Goal: Task Accomplishment & Management: Manage account settings

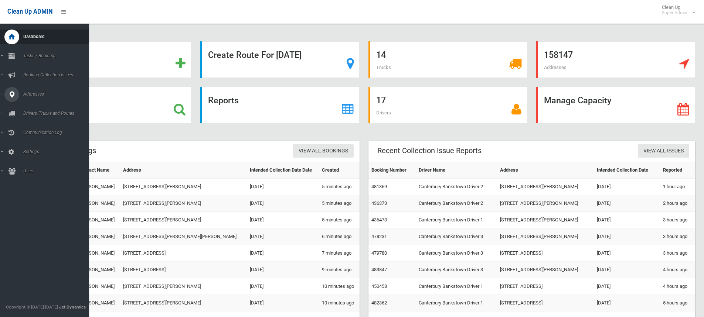
click at [10, 95] on icon at bounding box center [11, 94] width 7 height 15
click at [31, 107] on span "All Addresses" at bounding box center [54, 107] width 67 height 5
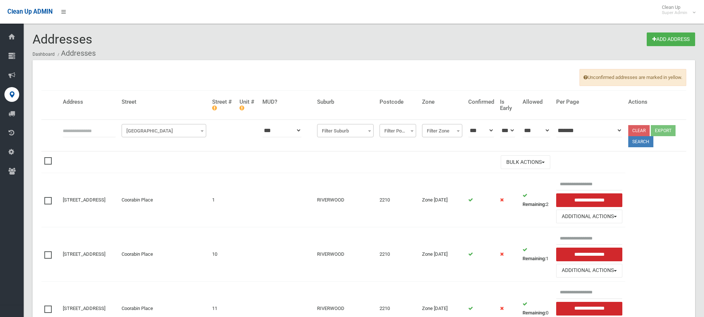
click at [72, 131] on input "text" at bounding box center [89, 131] width 53 height 14
type input "**********"
click button at bounding box center [0, 0] width 0 height 0
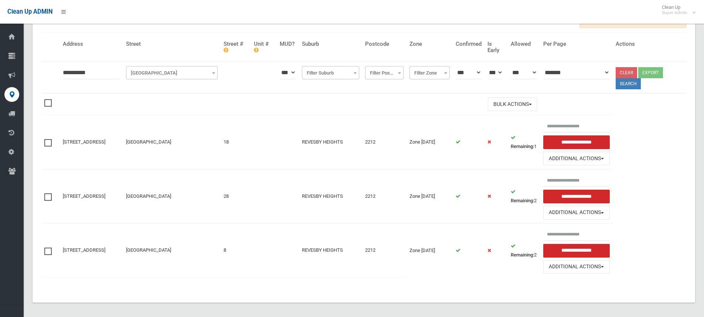
scroll to position [62, 0]
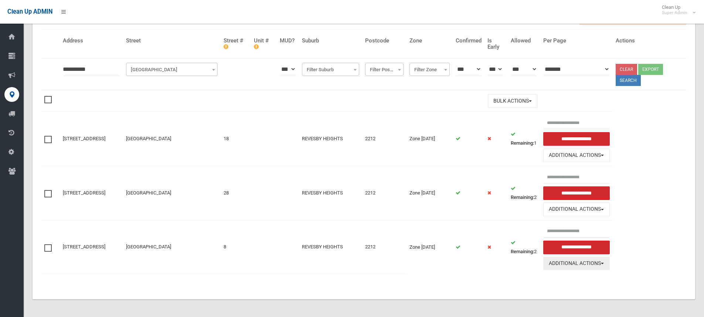
click at [608, 263] on button "Additional Actions" at bounding box center [576, 264] width 66 height 14
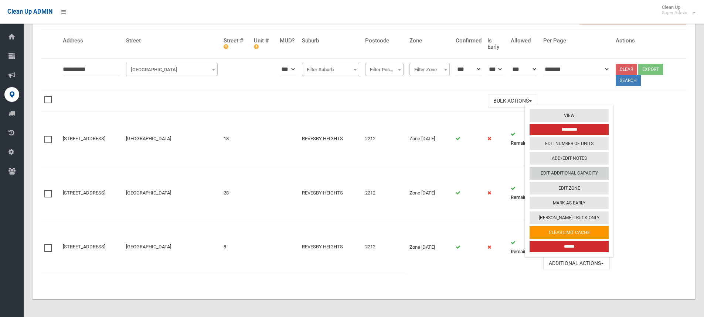
click at [583, 170] on link "Edit Additional Capacity" at bounding box center [568, 173] width 79 height 13
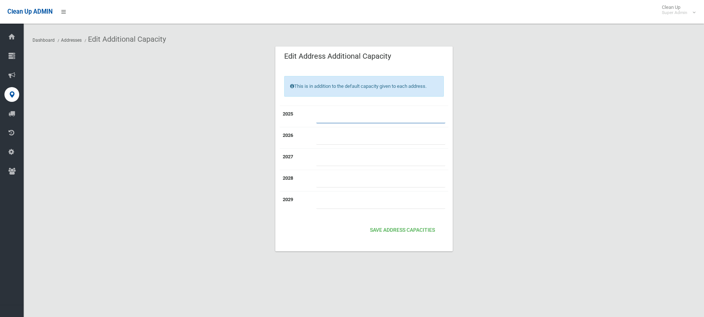
click at [339, 114] on input "number" at bounding box center [380, 117] width 129 height 14
type input "*"
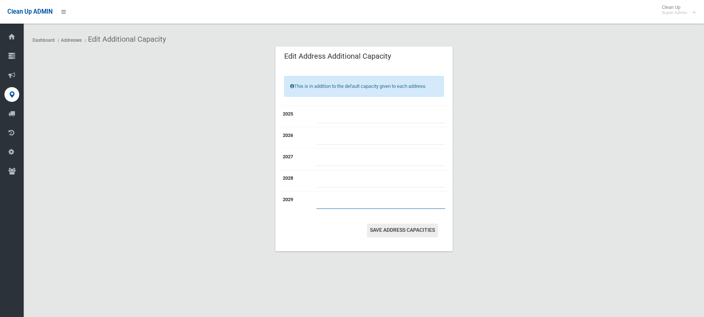
type input "*"
click at [409, 232] on button "Save Address capacities" at bounding box center [402, 231] width 71 height 14
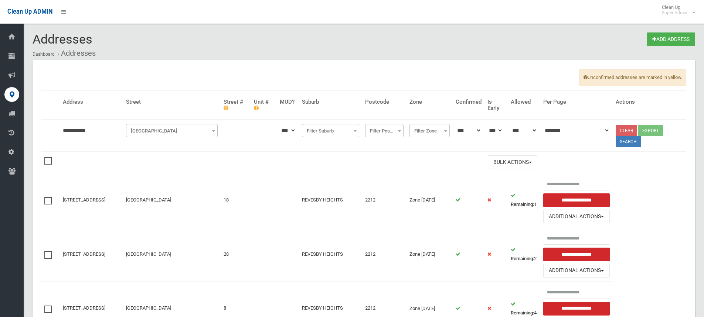
click at [383, 28] on div "Addresses Add Address Dashboard Addresses Unconfirmed addresses are marked in y…" at bounding box center [364, 194] width 680 height 370
click at [401, 38] on div "Addresses Add Address Dashboard Addresses" at bounding box center [363, 46] width 662 height 28
